Goal: Task Accomplishment & Management: Manage account settings

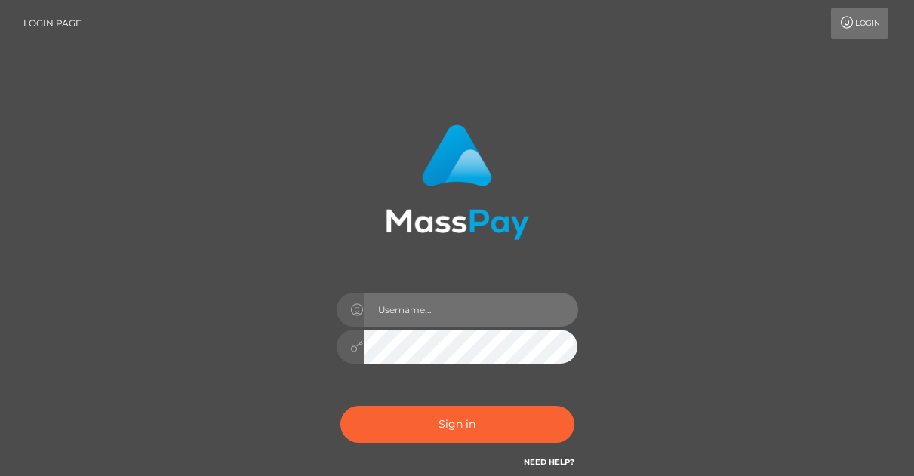
click at [472, 300] on input "text" at bounding box center [471, 310] width 214 height 34
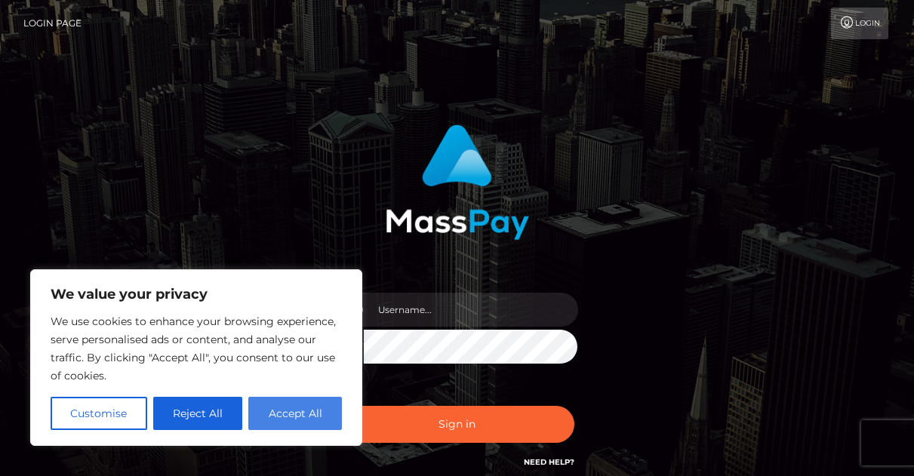
click at [294, 413] on button "Accept All" at bounding box center [295, 413] width 94 height 33
checkbox input "true"
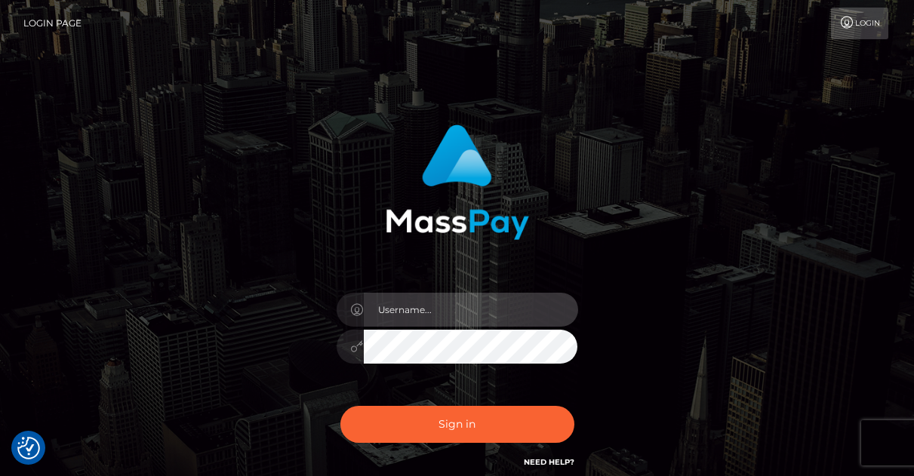
click at [438, 315] on input "text" at bounding box center [471, 310] width 214 height 34
type input "valkyriestarshine0@gmail.com"
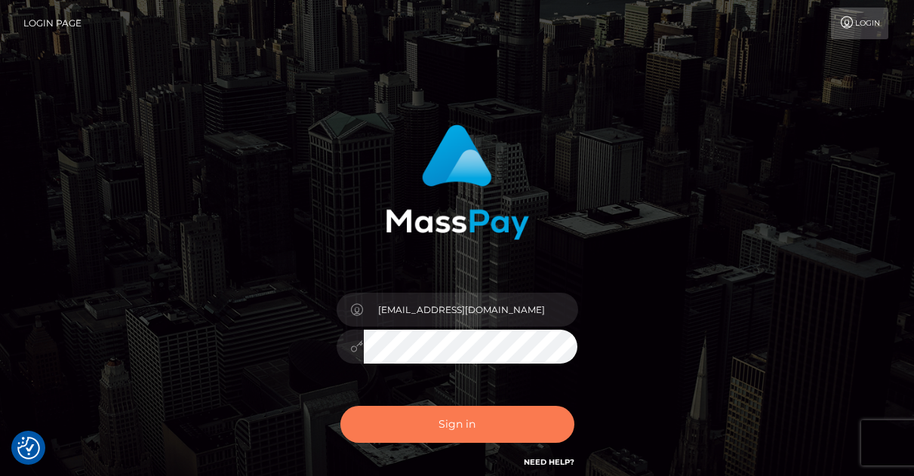
click at [470, 428] on button "Sign in" at bounding box center [457, 424] width 234 height 37
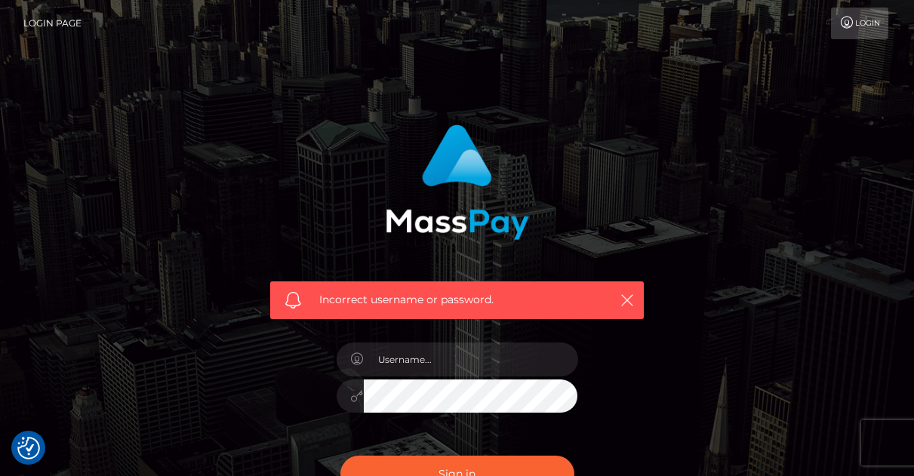
click at [844, 28] on icon at bounding box center [847, 23] width 16 height 12
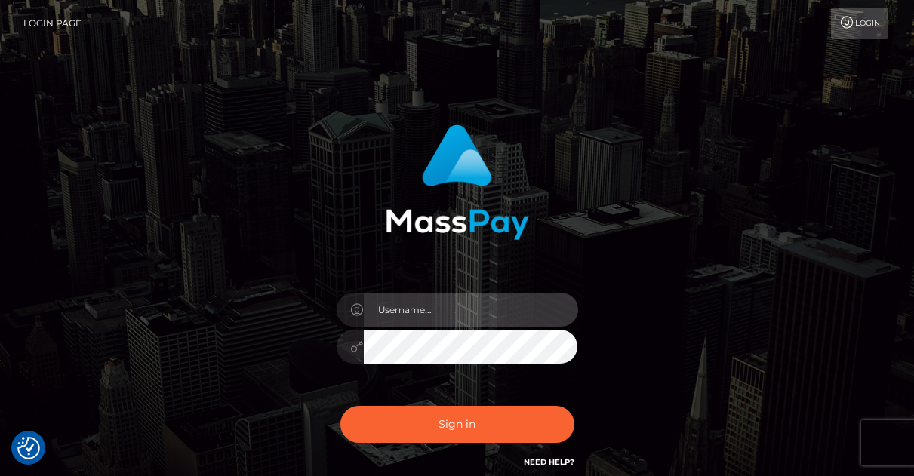
click at [386, 312] on input "text" at bounding box center [471, 310] width 214 height 34
type input "shiningstarval"
click at [340, 406] on button "Sign in" at bounding box center [457, 424] width 234 height 37
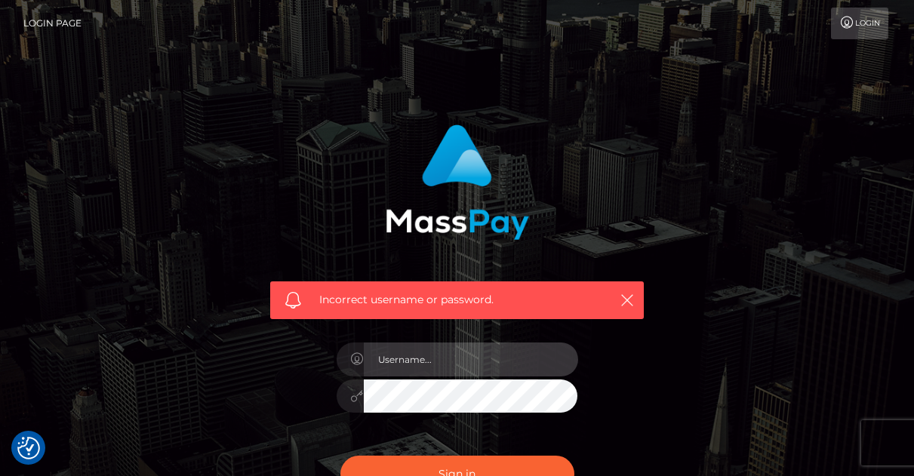
click at [420, 364] on input "text" at bounding box center [471, 360] width 214 height 34
